Goal: Information Seeking & Learning: Learn about a topic

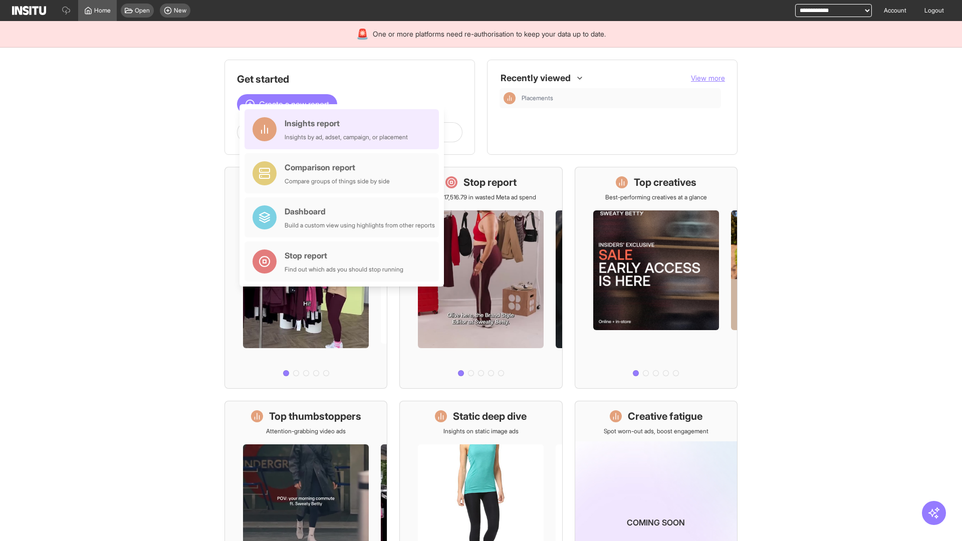
click at [344, 129] on div "Insights report Insights by ad, adset, campaign, or placement" at bounding box center [346, 129] width 123 height 24
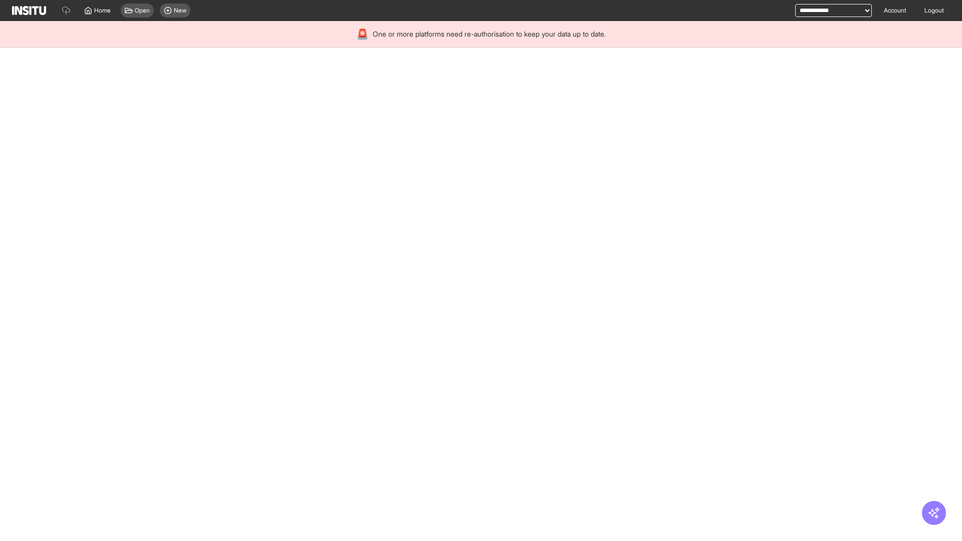
select select "**"
